Goal: Complete application form: Complete application form

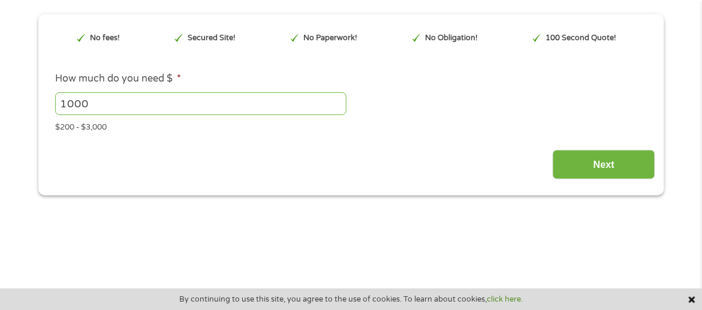
scroll to position [180, 0]
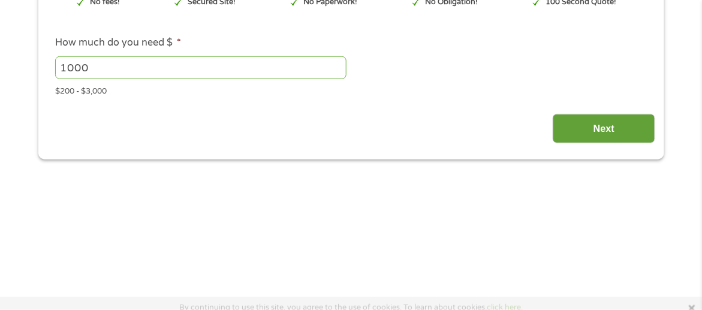
click at [603, 126] on input "Next" at bounding box center [604, 128] width 102 height 29
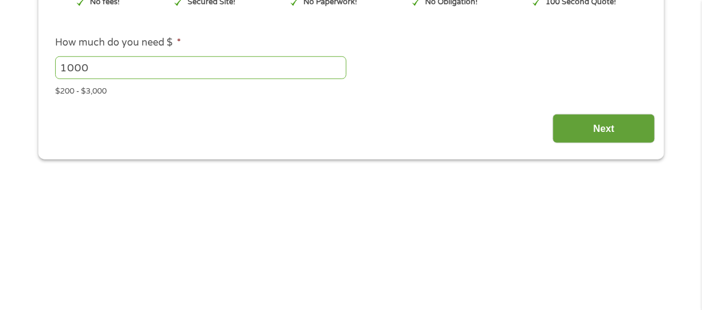
click at [604, 126] on input "Next" at bounding box center [604, 128] width 102 height 29
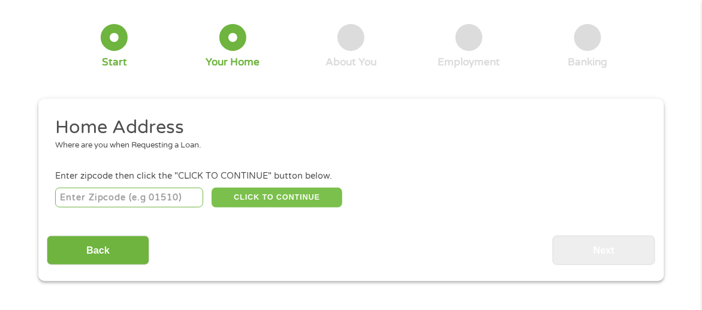
scroll to position [60, 0]
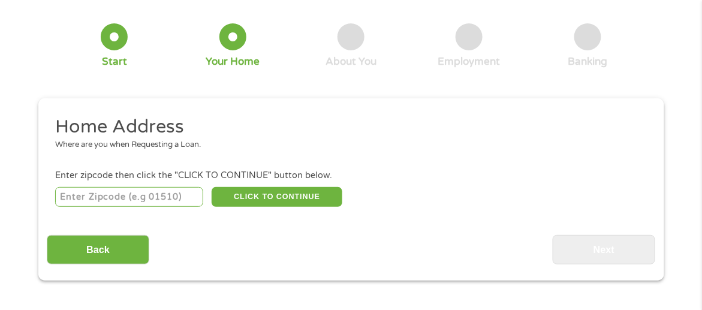
click at [73, 188] on input "number" at bounding box center [129, 197] width 148 height 20
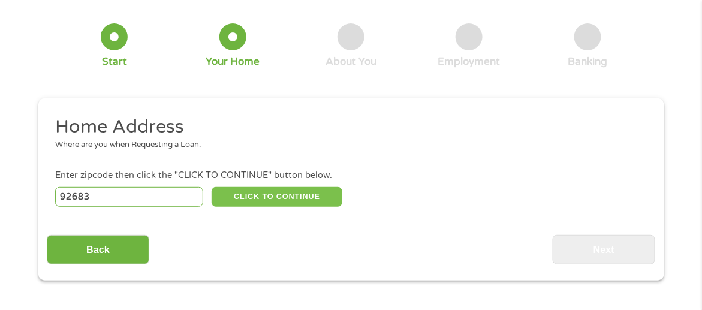
type input "92683"
click at [268, 195] on button "CLICK TO CONTINUE" at bounding box center [277, 197] width 131 height 20
type input "92683"
type input "[GEOGRAPHIC_DATA]"
select select "[US_STATE]"
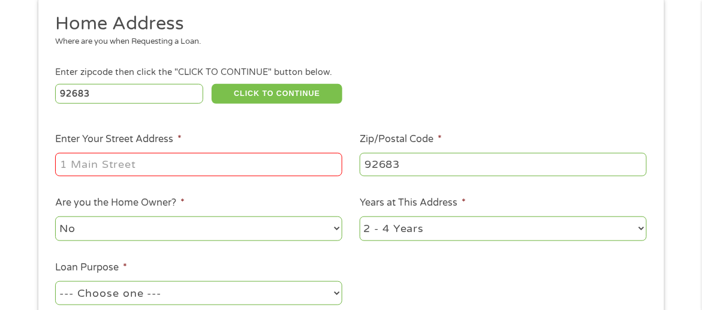
scroll to position [180, 0]
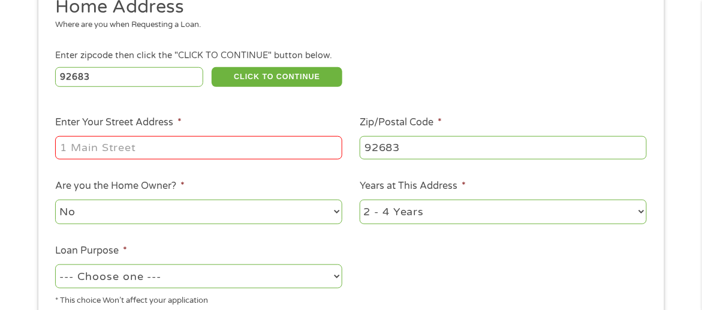
click at [229, 142] on input "Enter Your Street Address *" at bounding box center [198, 147] width 287 height 23
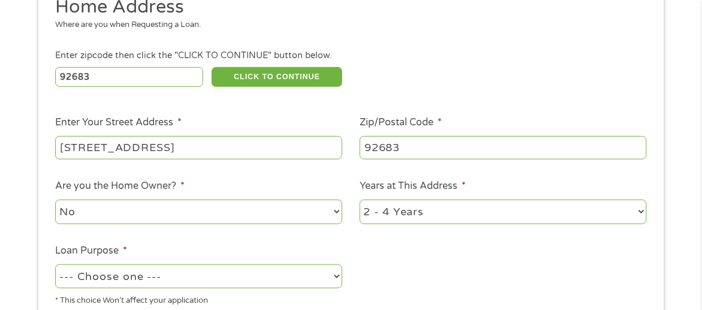
type input "[STREET_ADDRESS]"
click at [189, 214] on select "No Yes" at bounding box center [198, 212] width 287 height 25
click at [55, 200] on select "No Yes" at bounding box center [198, 212] width 287 height 25
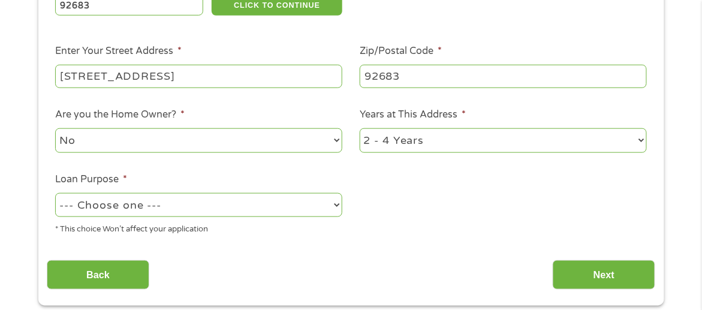
scroll to position [300, 0]
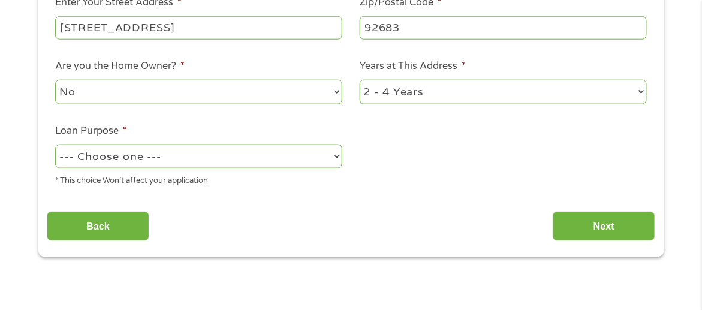
click at [199, 161] on select "--- Choose one --- Pay Bills Debt Consolidation Home Improvement Major Purchase…" at bounding box center [198, 156] width 287 height 25
select select "paybills"
click at [55, 144] on select "--- Choose one --- Pay Bills Debt Consolidation Home Improvement Major Purchase…" at bounding box center [198, 156] width 287 height 25
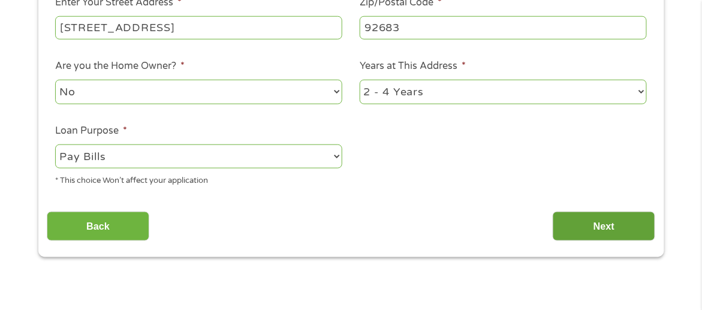
click at [602, 219] on input "Next" at bounding box center [604, 226] width 102 height 29
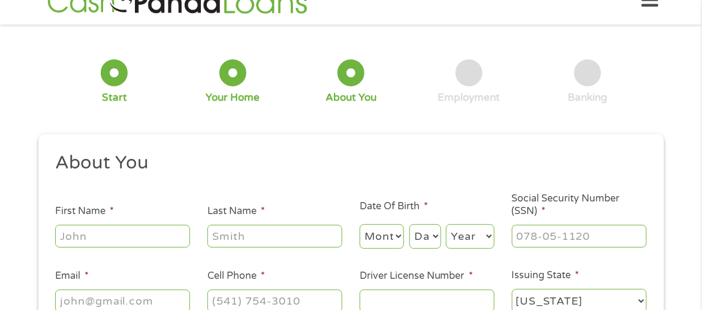
scroll to position [60, 0]
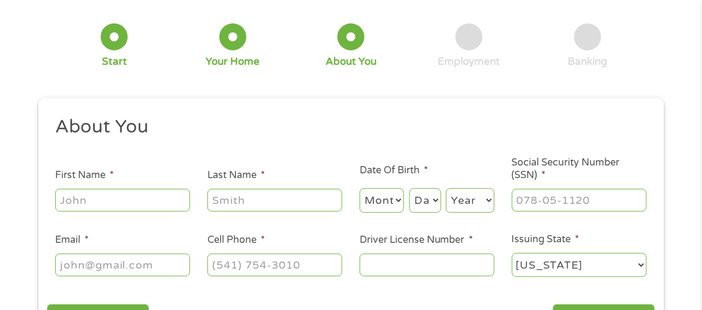
click at [138, 198] on input "First Name *" at bounding box center [122, 200] width 135 height 23
type input "[PERSON_NAME]"
type input "[EMAIL_ADDRESS][DOMAIN_NAME]"
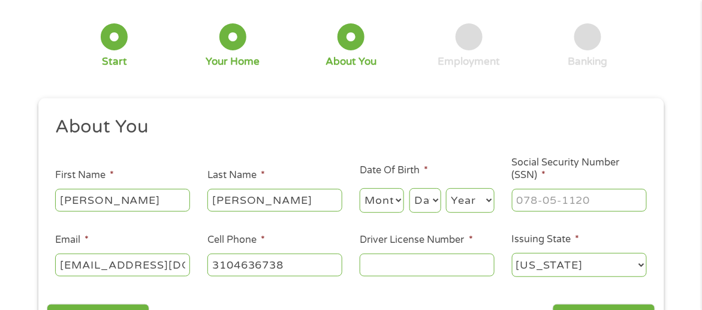
type input "[PHONE_NUMBER]"
drag, startPoint x: 162, startPoint y: 261, endPoint x: 152, endPoint y: 254, distance: 11.6
click at [155, 258] on input "[EMAIL_ADDRESS][DOMAIN_NAME]" at bounding box center [122, 265] width 135 height 23
type input "[EMAIL_ADDRESS][DOMAIN_NAME]"
click at [12, 192] on div "1 Start 2 Your Home 3 About You 4 Employment 5 Banking 6 This field is hidden w…" at bounding box center [351, 173] width 702 height 352
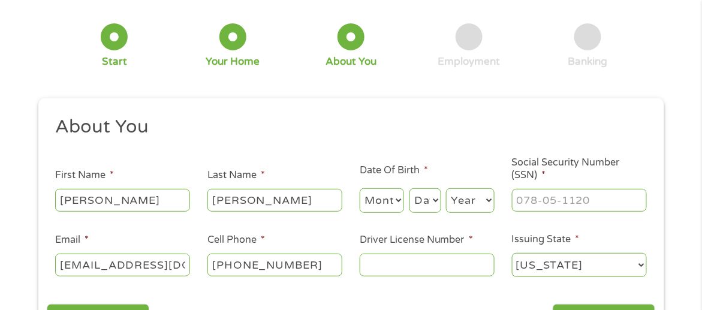
click at [215, 200] on input "[PERSON_NAME]" at bounding box center [274, 200] width 135 height 23
type input "[PERSON_NAME]"
click at [100, 206] on input "[PERSON_NAME]" at bounding box center [122, 200] width 135 height 23
type input "[PERSON_NAME]"
click at [379, 203] on select "Month 1 2 3 4 5 6 7 8 9 10 11 12" at bounding box center [382, 200] width 45 height 25
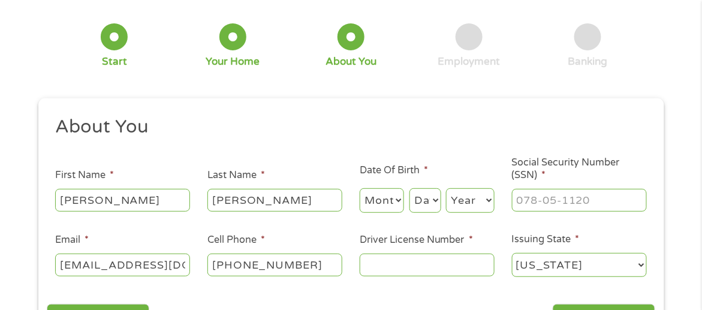
select select "3"
click at [360, 188] on select "Month 1 2 3 4 5 6 7 8 9 10 11 12" at bounding box center [382, 200] width 45 height 25
click at [417, 201] on select "Day 1 2 3 4 5 6 7 8 9 10 11 12 13 14 15 16 17 18 19 20 21 22 23 24 25 26 27 28 …" at bounding box center [425, 200] width 32 height 25
select select "5"
click at [409, 188] on select "Day 1 2 3 4 5 6 7 8 9 10 11 12 13 14 15 16 17 18 19 20 21 22 23 24 25 26 27 28 …" at bounding box center [425, 200] width 32 height 25
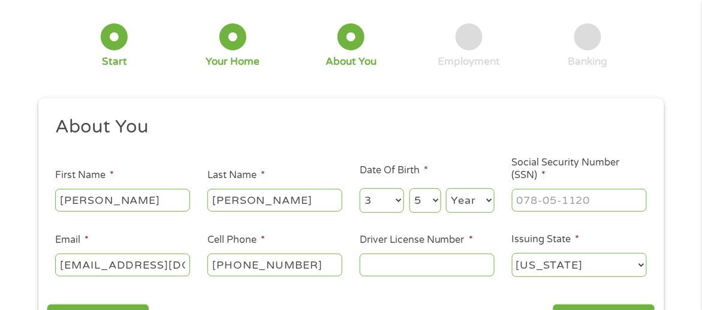
click at [459, 201] on select "Year [DATE] 2006 2005 2004 2003 2002 2001 2000 1999 1998 1997 1996 1995 1994 19…" at bounding box center [470, 200] width 49 height 25
select select "1970"
click at [446, 188] on select "Year [DATE] 2006 2005 2004 2003 2002 2001 2000 1999 1998 1997 1996 1995 1994 19…" at bounding box center [470, 200] width 49 height 25
click at [521, 193] on input "___-__-____" at bounding box center [579, 200] width 135 height 23
type input "566-79-3497"
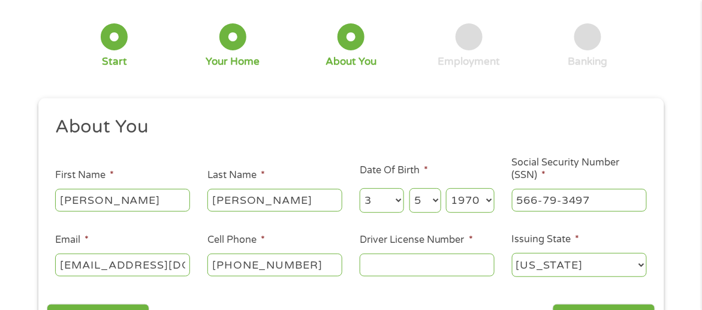
click at [424, 270] on input "Driver License Number *" at bounding box center [427, 265] width 135 height 23
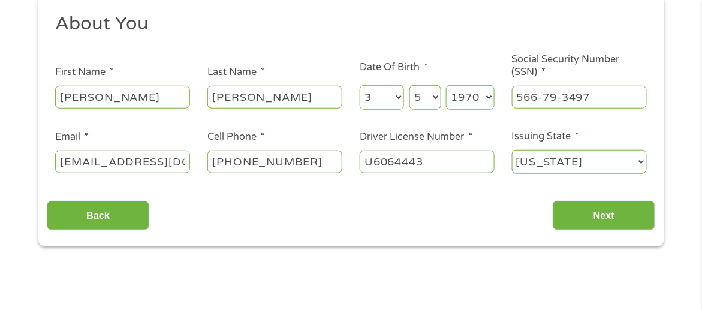
scroll to position [180, 0]
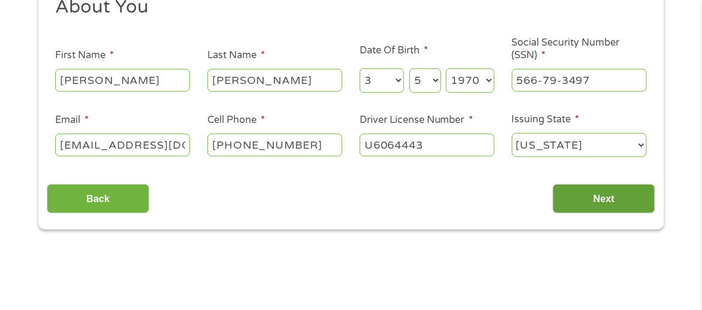
type input "U6064443"
click at [596, 198] on input "Next" at bounding box center [604, 198] width 102 height 29
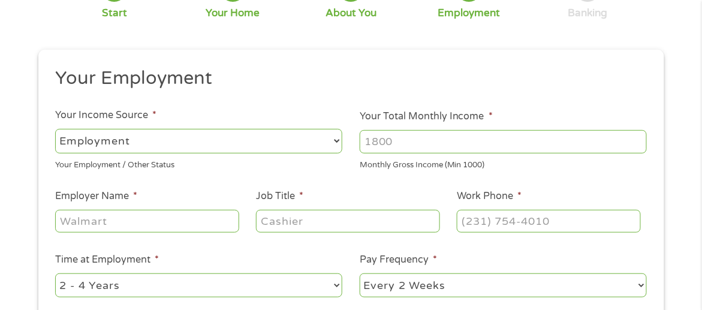
scroll to position [120, 0]
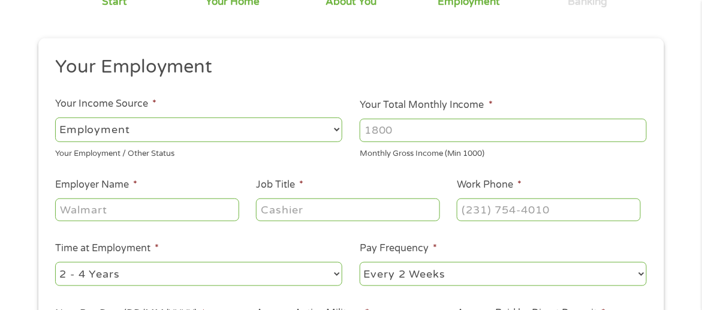
click at [267, 134] on select "--- Choose one --- Employment [DEMOGRAPHIC_DATA] Benefits" at bounding box center [198, 129] width 287 height 25
select select "benefits"
click at [55, 117] on select "--- Choose one --- Employment [DEMOGRAPHIC_DATA] Benefits" at bounding box center [198, 129] width 287 height 25
type input "Other"
type input "[PHONE_NUMBER]"
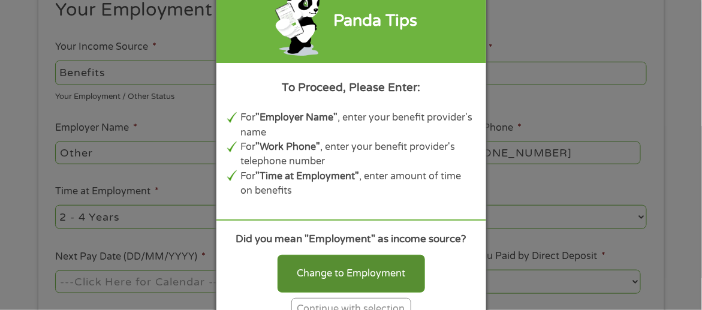
scroll to position [180, 0]
click at [347, 259] on div "Change to Employment" at bounding box center [350, 273] width 147 height 37
select select "fullTime"
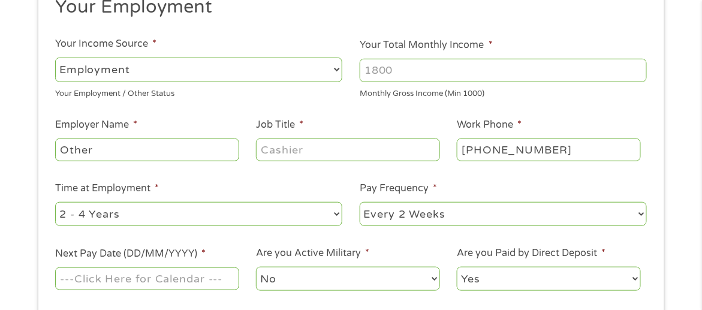
click at [177, 71] on select "--- Choose one --- Employment [DEMOGRAPHIC_DATA] Benefits" at bounding box center [198, 70] width 287 height 25
click at [55, 58] on select "--- Choose one --- Employment [DEMOGRAPHIC_DATA] Benefits" at bounding box center [198, 70] width 287 height 25
click at [449, 72] on input "Your Total Monthly Income *" at bounding box center [503, 70] width 287 height 23
type input "5600"
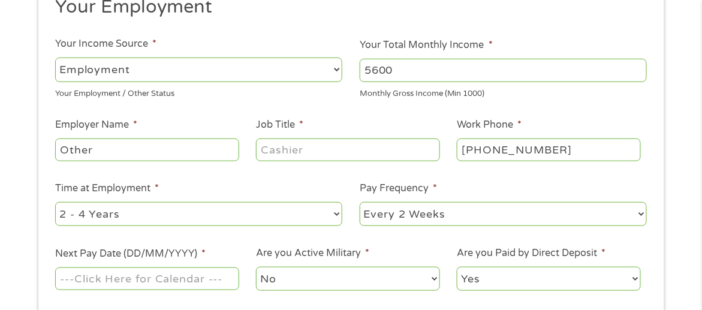
click at [125, 150] on input "Other" at bounding box center [146, 149] width 183 height 23
drag, startPoint x: 125, startPoint y: 150, endPoint x: 31, endPoint y: 141, distance: 95.1
click at [31, 141] on div "1 Start 2 Your Home 3 About You 4 Employment 5 Banking 6 This field is hidden w…" at bounding box center [351, 119] width 647 height 485
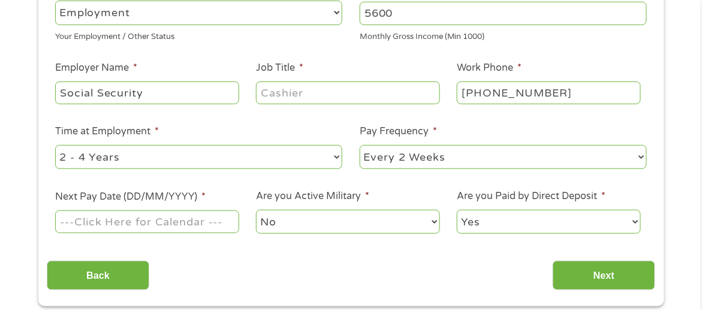
scroll to position [240, 0]
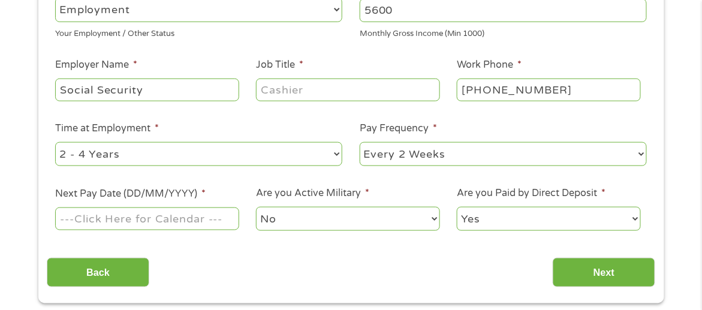
type input "Social Security"
click at [426, 156] on select "--- Choose one --- Every 2 Weeks Every Week Monthly Semi-Monthly" at bounding box center [503, 154] width 287 height 25
select select "monthly"
click at [360, 142] on select "--- Choose one --- Every 2 Weeks Every Week Monthly Semi-Monthly" at bounding box center [503, 154] width 287 height 25
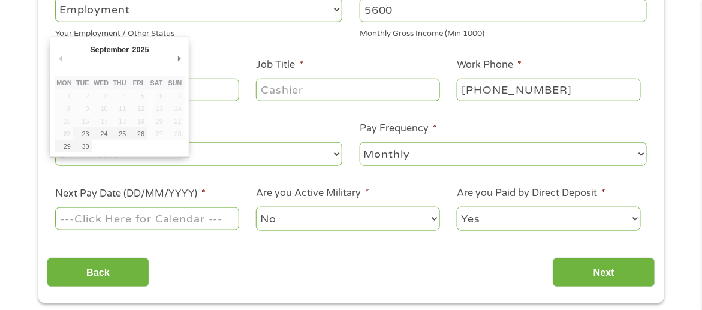
click at [73, 215] on input "Next Pay Date (DD/MM/YYYY) *" at bounding box center [146, 218] width 183 height 23
type input "[DATE]"
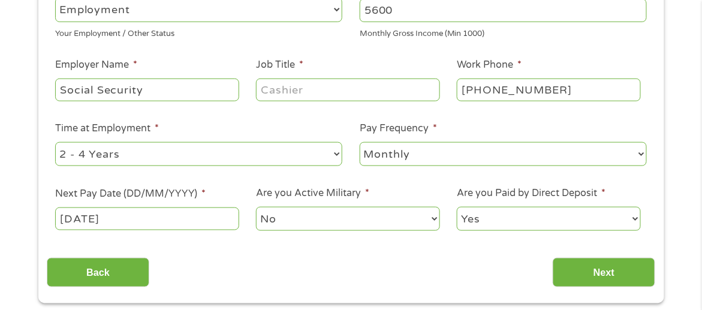
click at [272, 87] on input "Job Title *" at bounding box center [347, 90] width 183 height 23
type input "sales"
click at [602, 274] on input "Next" at bounding box center [604, 272] width 102 height 29
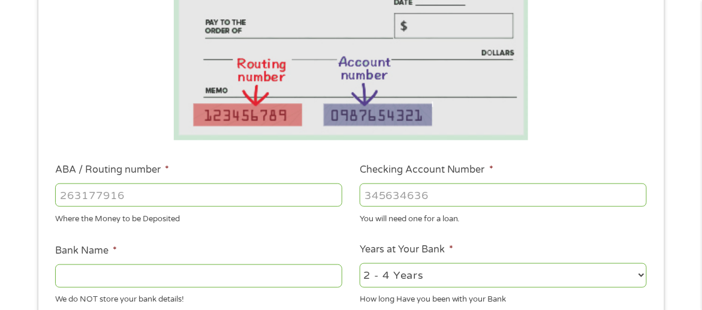
click at [166, 191] on input "ABA / Routing number *" at bounding box center [198, 194] width 287 height 23
type input "031101279"
type input "THE BANCORP BANK"
type input "031101279"
click at [414, 203] on input "Checking Account Number *" at bounding box center [503, 194] width 287 height 23
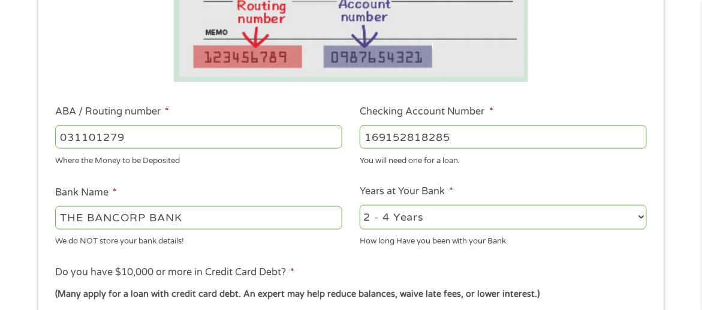
scroll to position [300, 0]
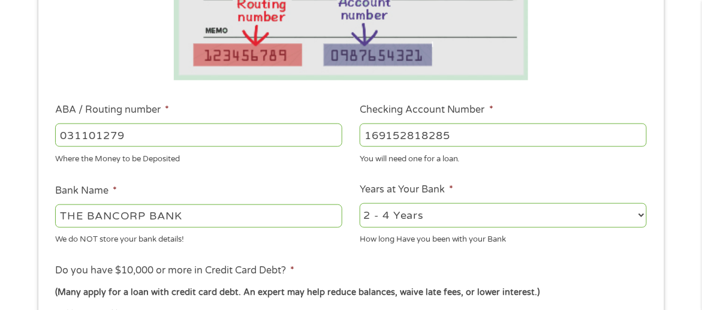
type input "169152818285"
click at [270, 132] on input "031101279" at bounding box center [198, 134] width 287 height 23
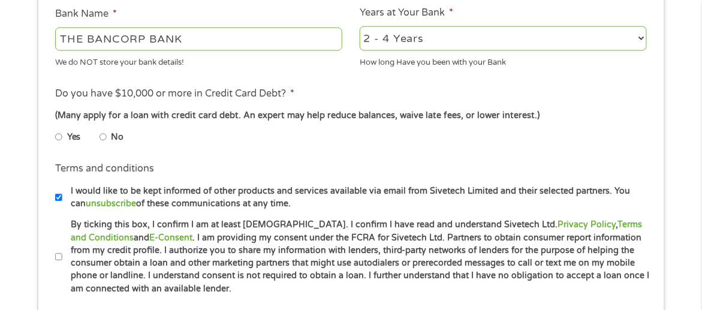
scroll to position [479, 0]
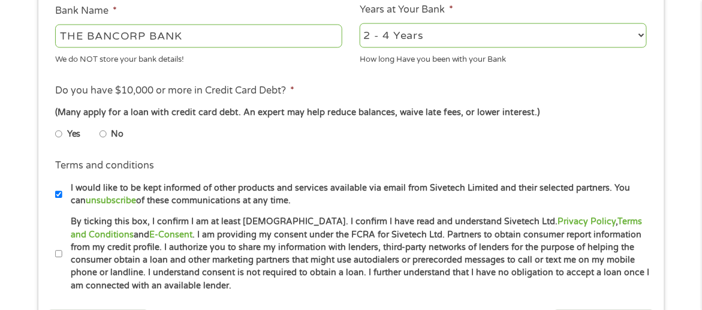
click at [59, 131] on input "Yes" at bounding box center [58, 134] width 7 height 19
radio input "true"
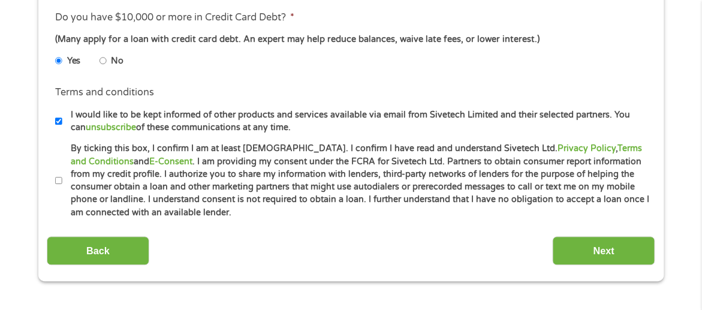
scroll to position [599, 0]
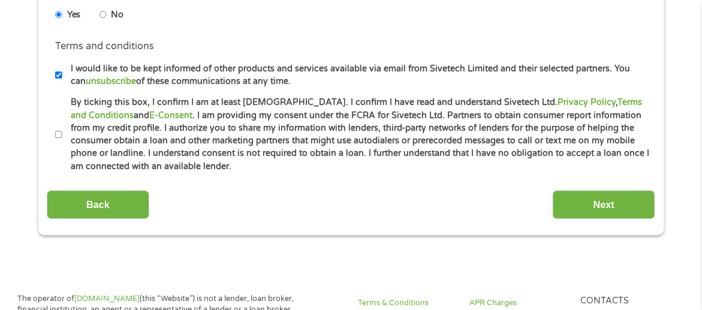
click at [59, 131] on input "By ticking this box, I confirm I am at least [DEMOGRAPHIC_DATA]. I confirm I ha…" at bounding box center [58, 134] width 7 height 19
checkbox input "true"
click at [573, 202] on input "Next" at bounding box center [604, 204] width 102 height 29
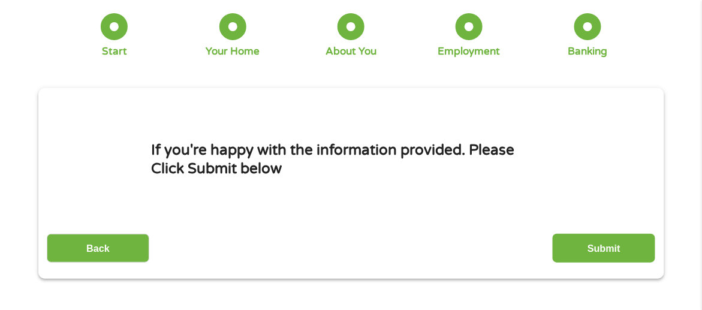
scroll to position [120, 0]
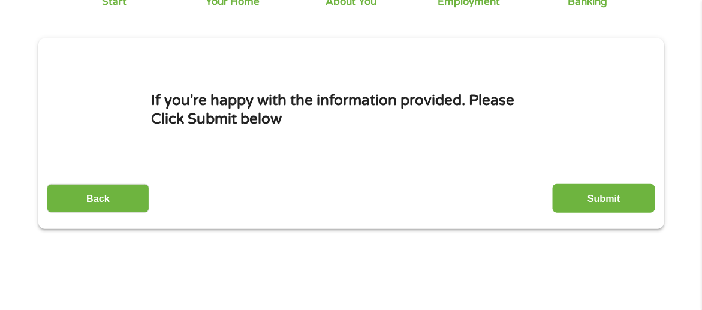
click at [565, 200] on input "Submit" at bounding box center [604, 198] width 102 height 29
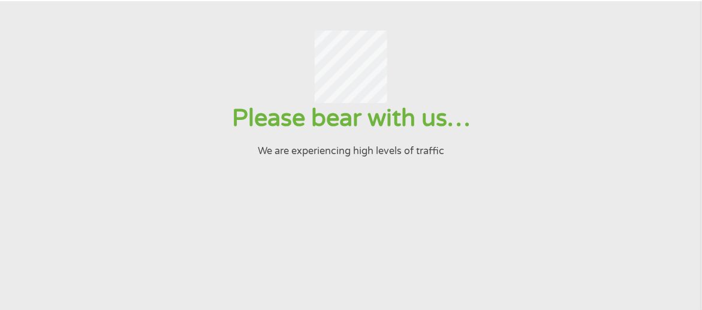
scroll to position [0, 0]
